Goal: Task Accomplishment & Management: Manage account settings

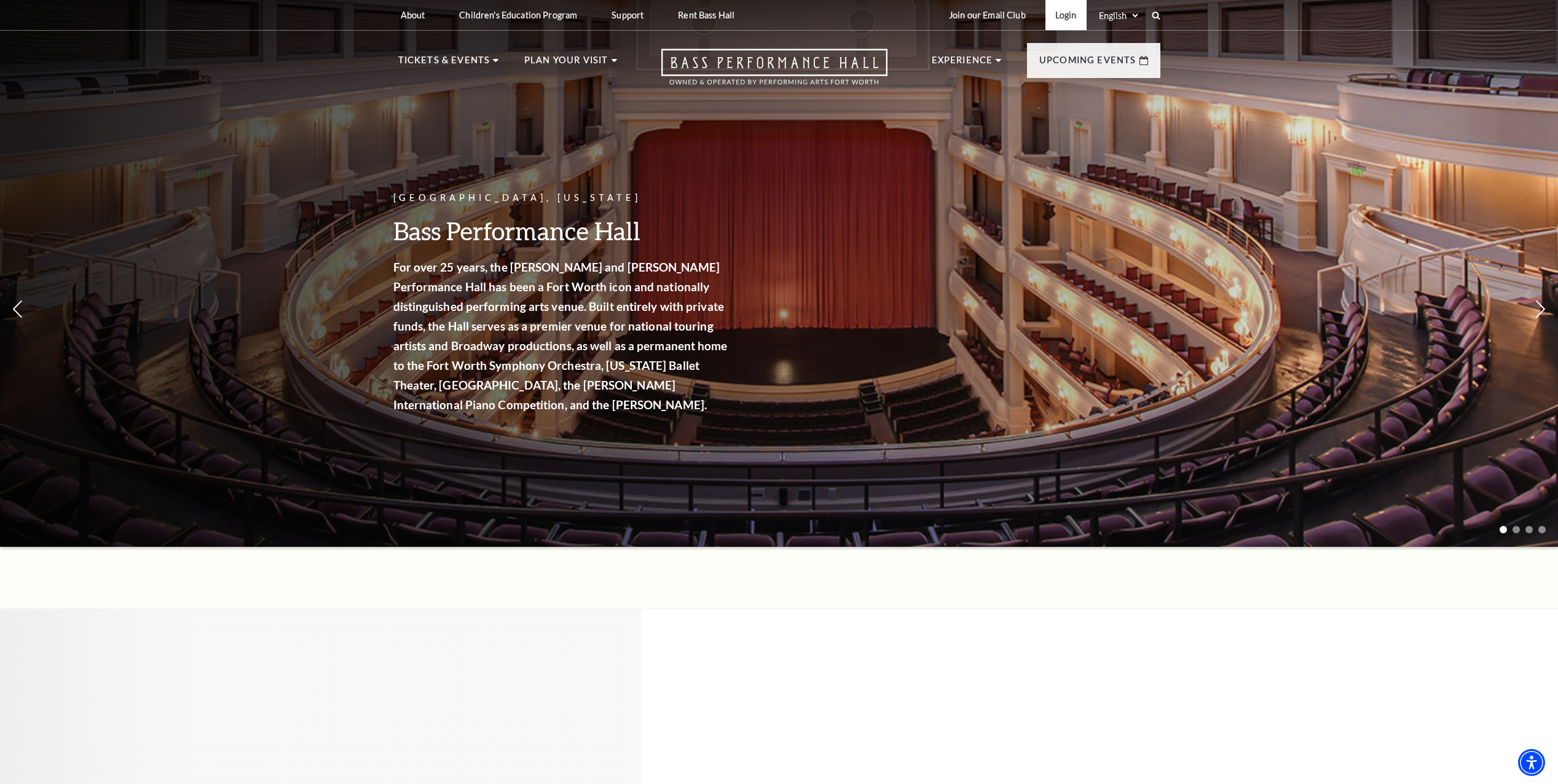
click at [1066, 17] on link "Login" at bounding box center [1066, 15] width 41 height 30
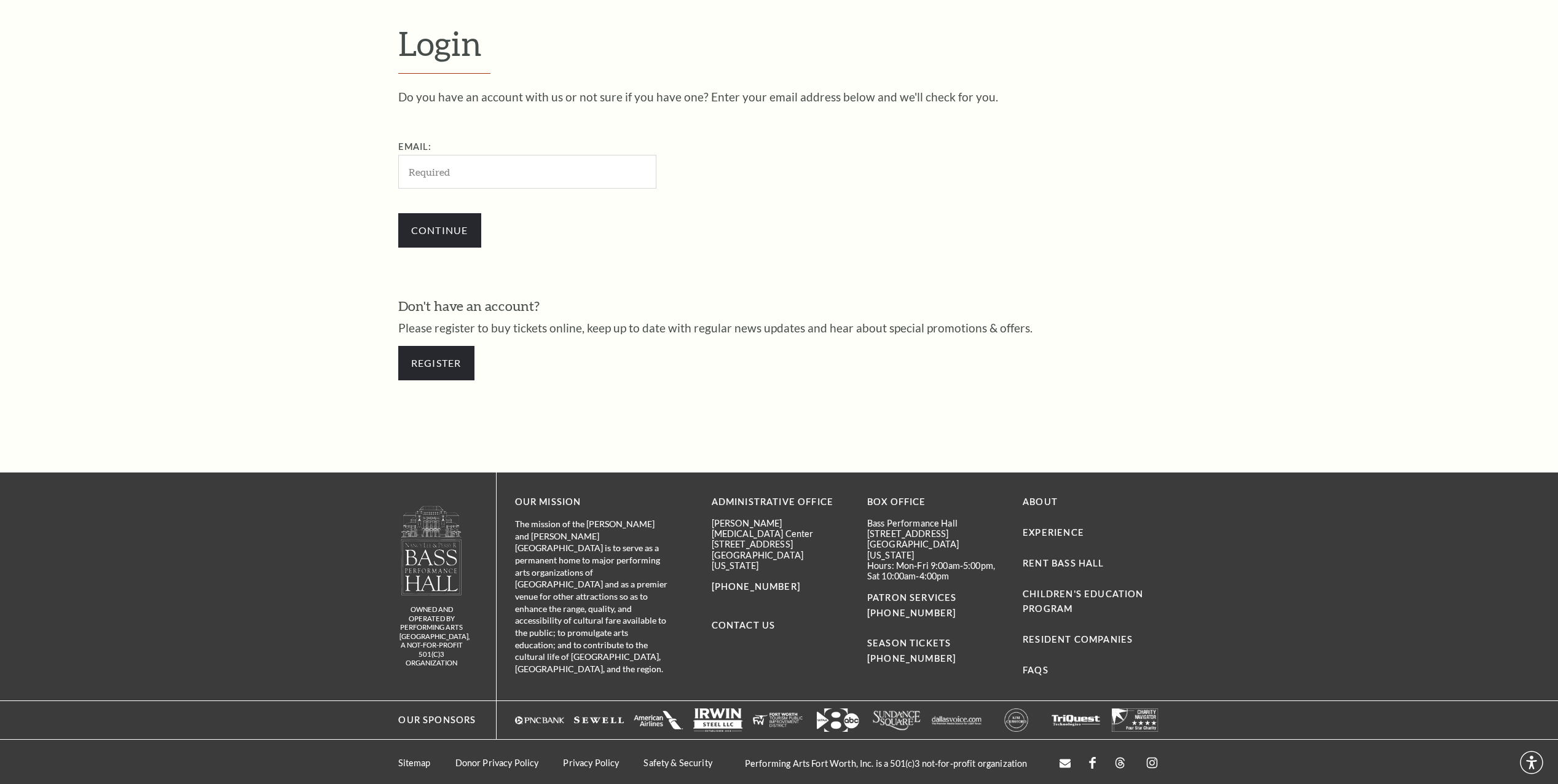
scroll to position [469, 0]
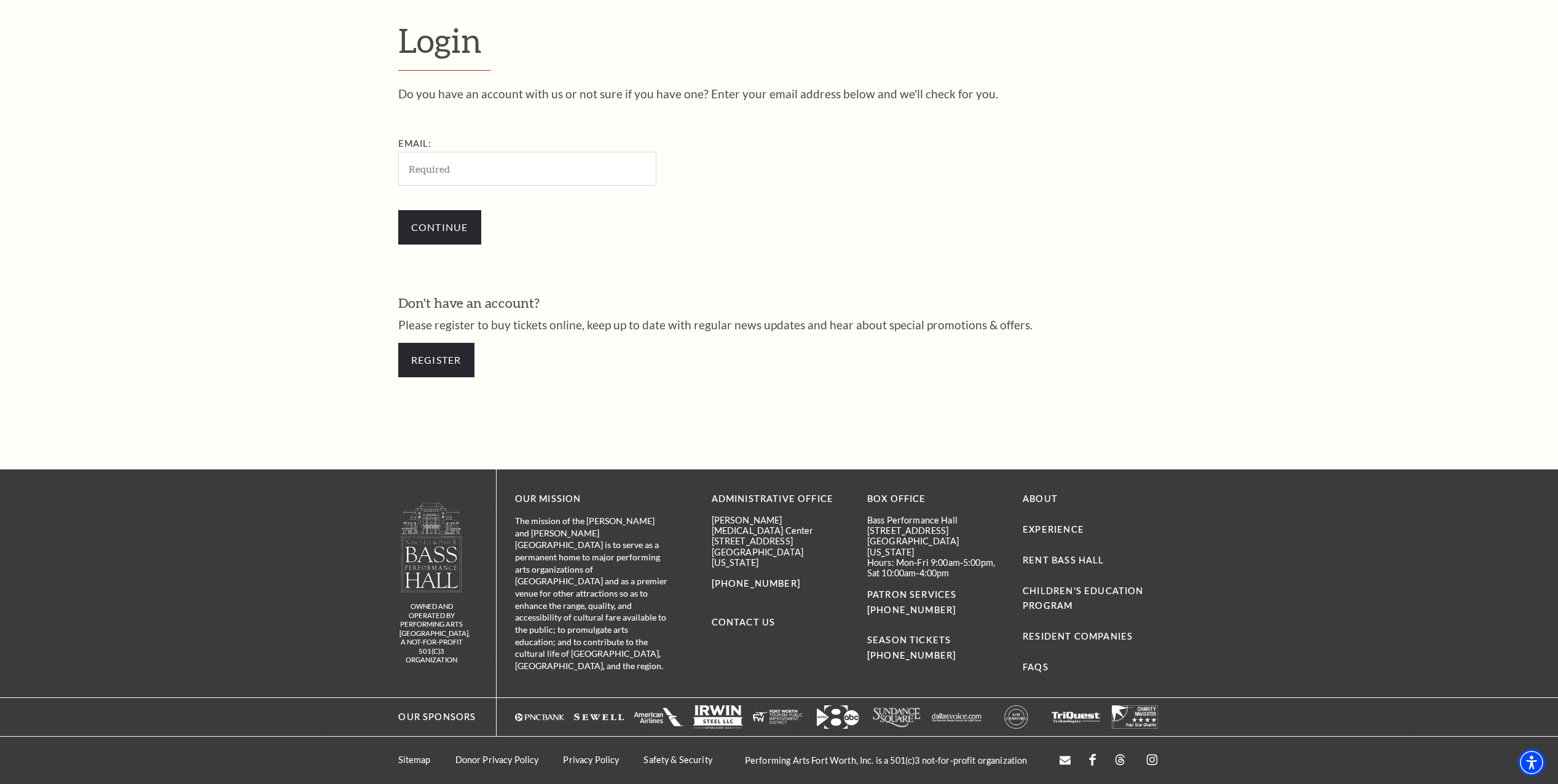
click at [426, 165] on input "Email:" at bounding box center [527, 168] width 258 height 34
type input "bcreed@mosscm.com"
click at [459, 228] on input "Continue" at bounding box center [440, 228] width 83 height 34
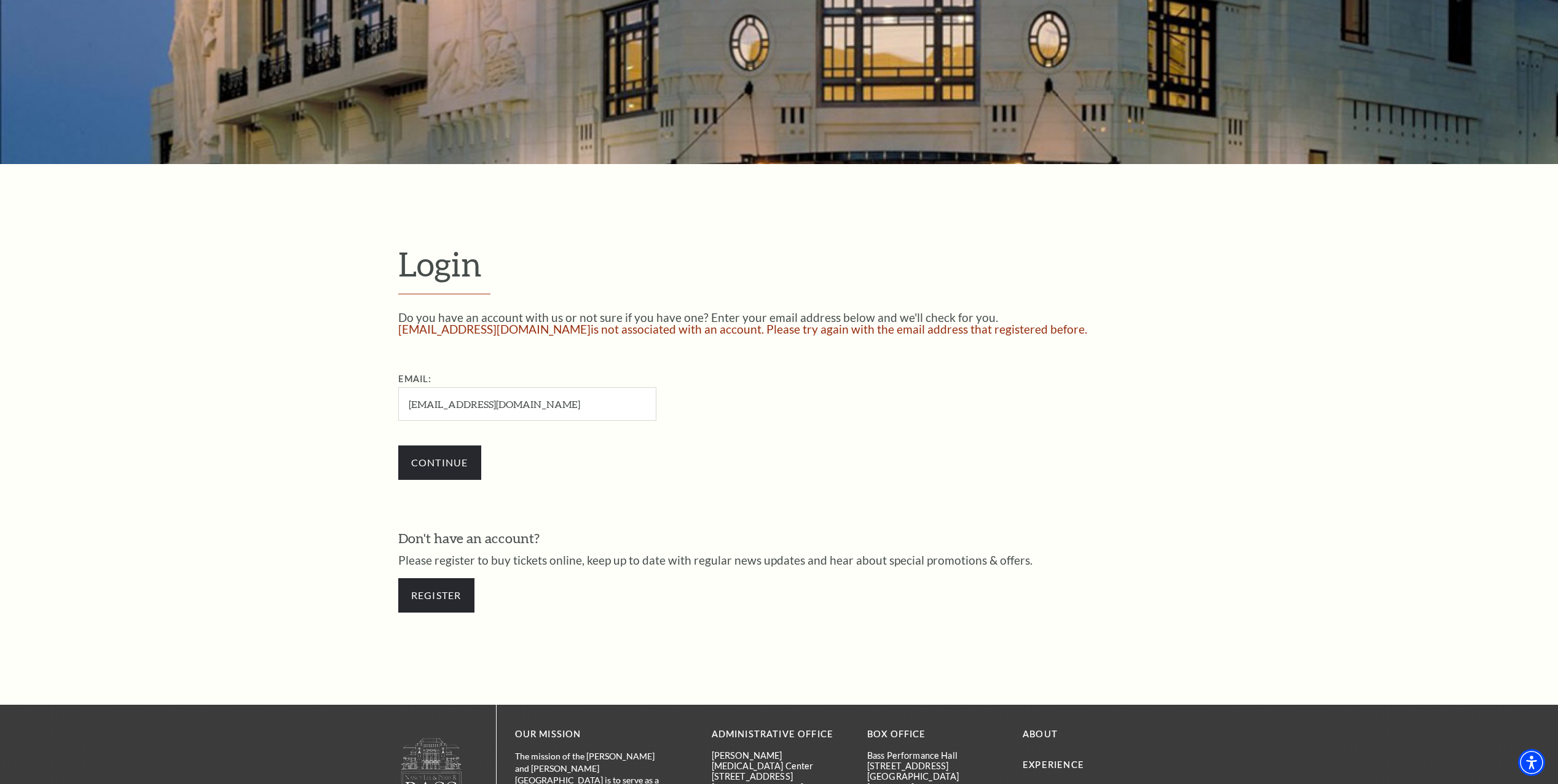
scroll to position [246, 0]
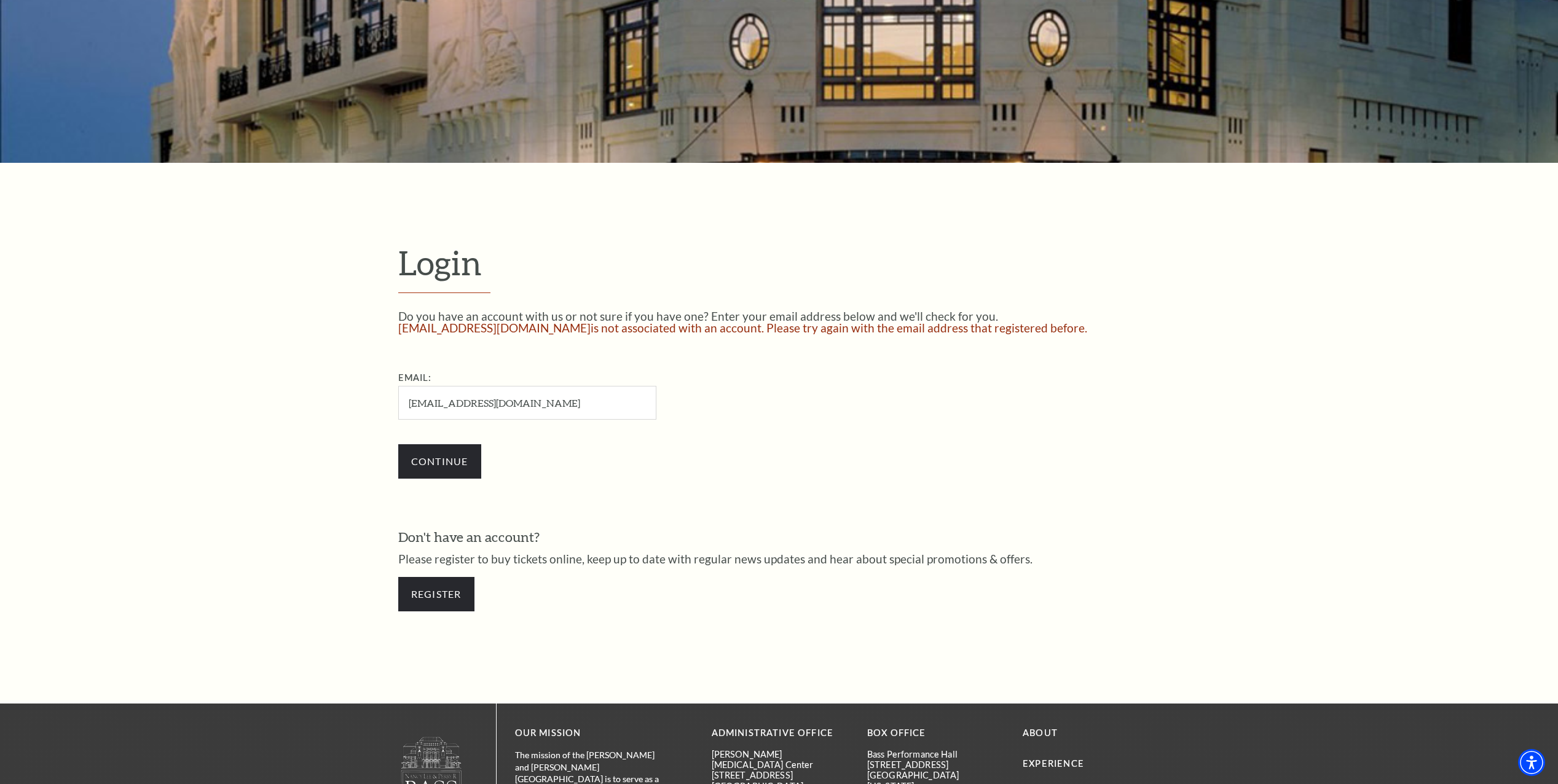
click at [494, 404] on input "bcreed@mosscm.com" at bounding box center [527, 402] width 258 height 34
drag, startPoint x: 556, startPoint y: 410, endPoint x: 248, endPoint y: 415, distance: 308.0
click at [248, 415] on form "Login Do you have an account with us or not sure if you have one? Enter your em…" at bounding box center [779, 433] width 1558 height 541
type input "[EMAIL_ADDRESS][DOMAIN_NAME]"
click at [448, 461] on input "Continue" at bounding box center [440, 462] width 83 height 34
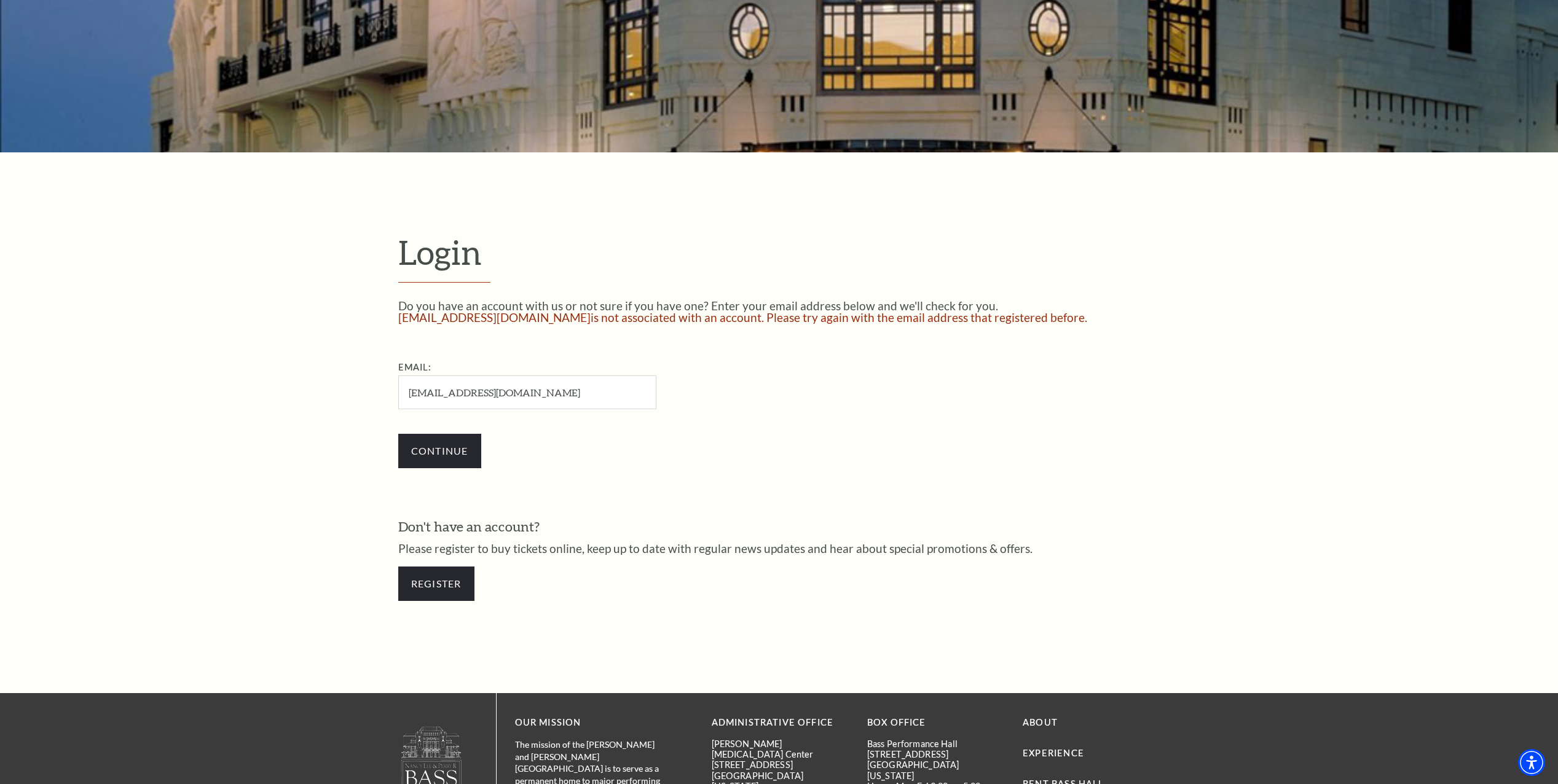
scroll to position [185, 0]
